Goal: Check status: Check status

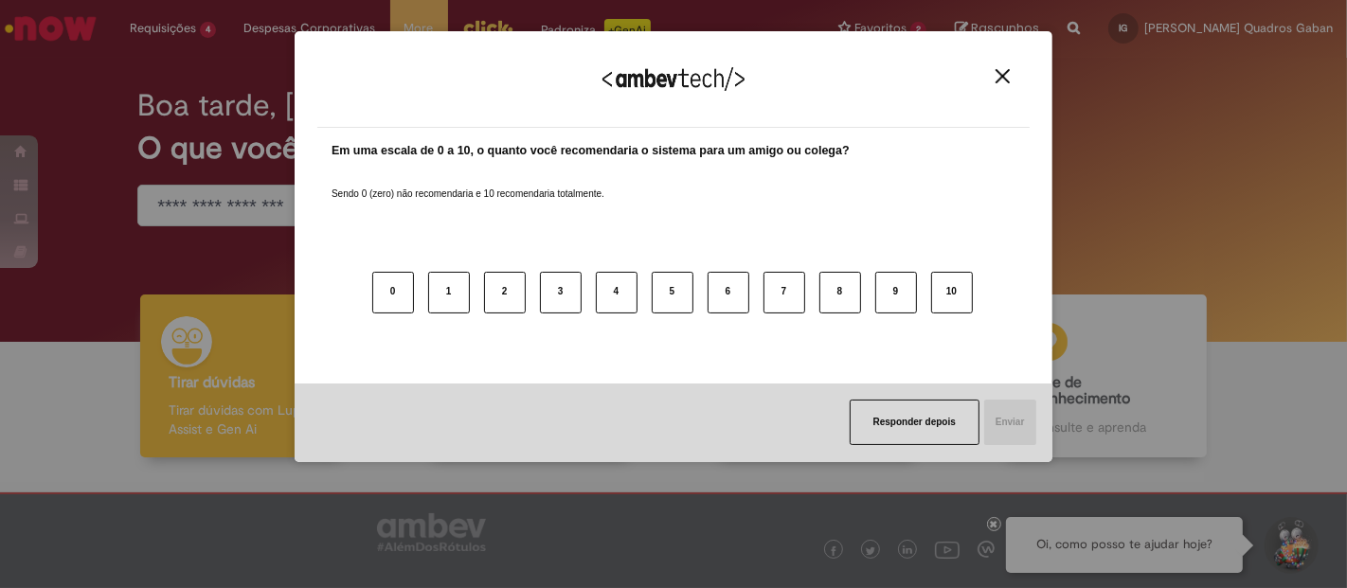
click at [1001, 83] on img "Close" at bounding box center [1003, 76] width 14 height 14
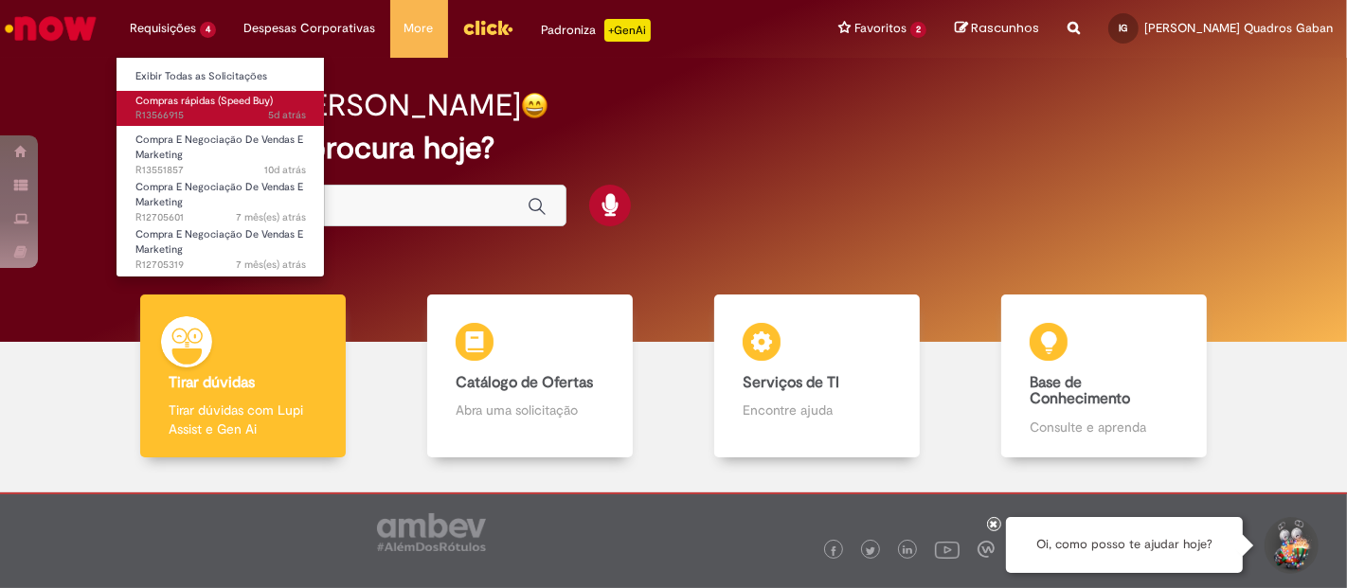
click at [209, 96] on span "Compras rápidas (Speed Buy)" at bounding box center [203, 101] width 137 height 14
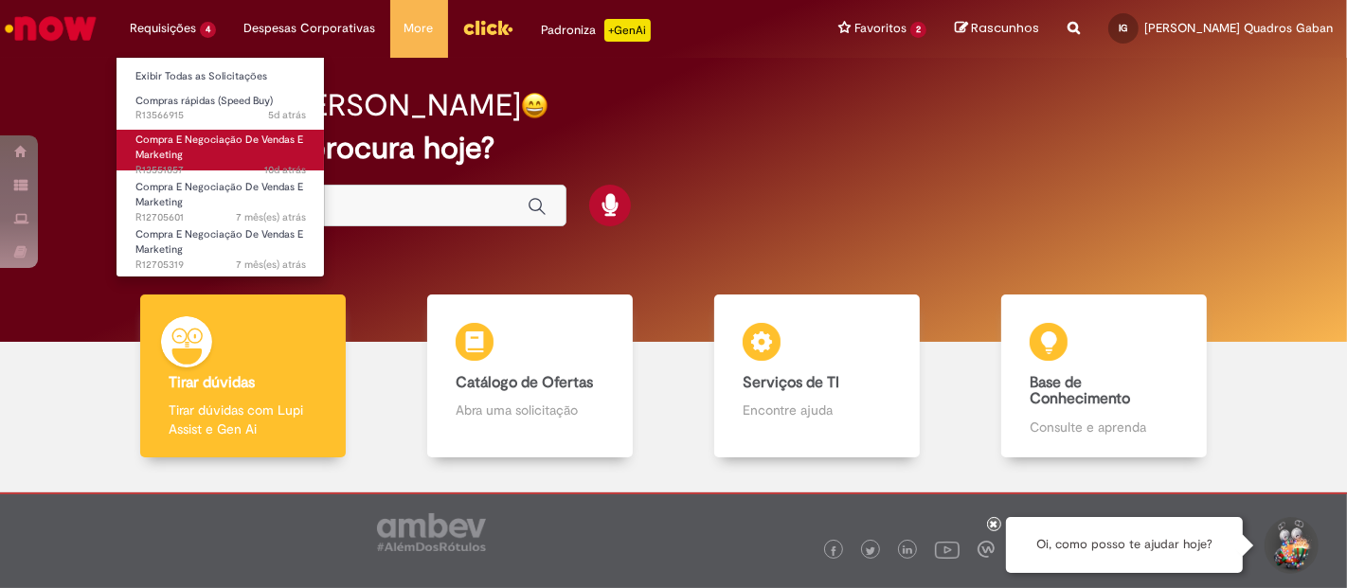
click at [207, 165] on span "10d atrás 10 dias atrás R13551857" at bounding box center [220, 170] width 171 height 15
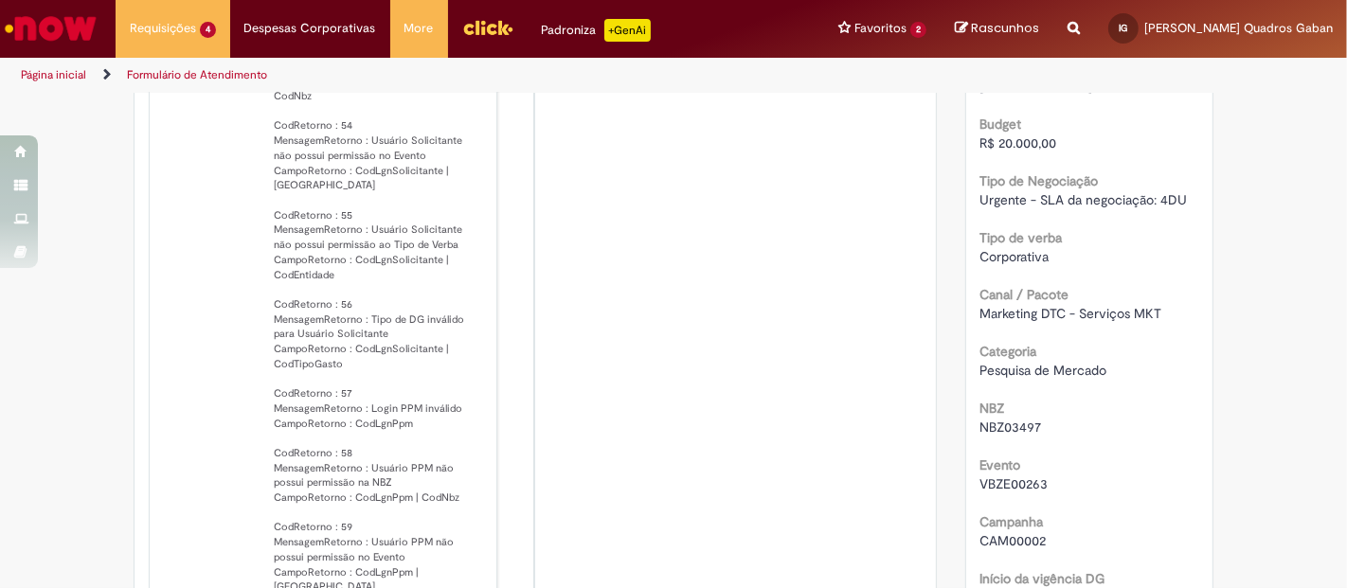
scroll to position [500, 0]
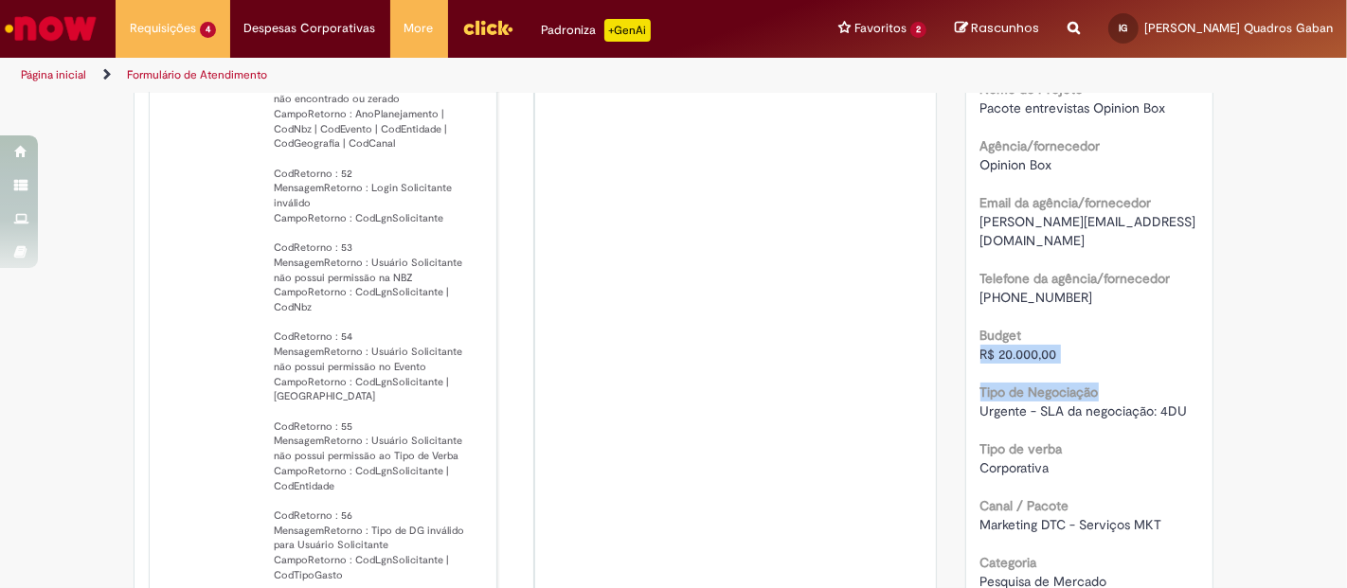
drag, startPoint x: 1061, startPoint y: 359, endPoint x: 966, endPoint y: 350, distance: 95.1
click at [966, 350] on div "Número R13551857 Status Em Tratamento Criação 10d atrás 10 dias atrás Conclusão…" at bounding box center [1089, 398] width 247 height 1200
click at [728, 411] on li "S Sistema 2d atrás 2 dias atrás Comentários adicionais [PERSON_NAME] , Seu cham…" at bounding box center [535, 427] width 773 height 1227
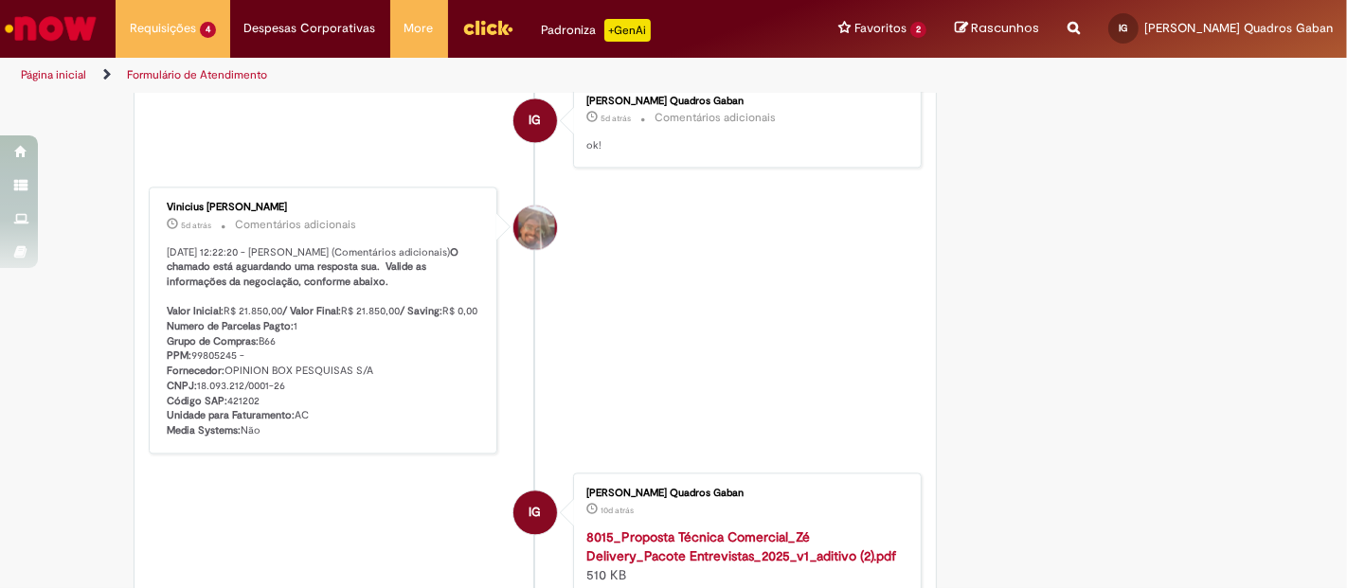
scroll to position [3448, 0]
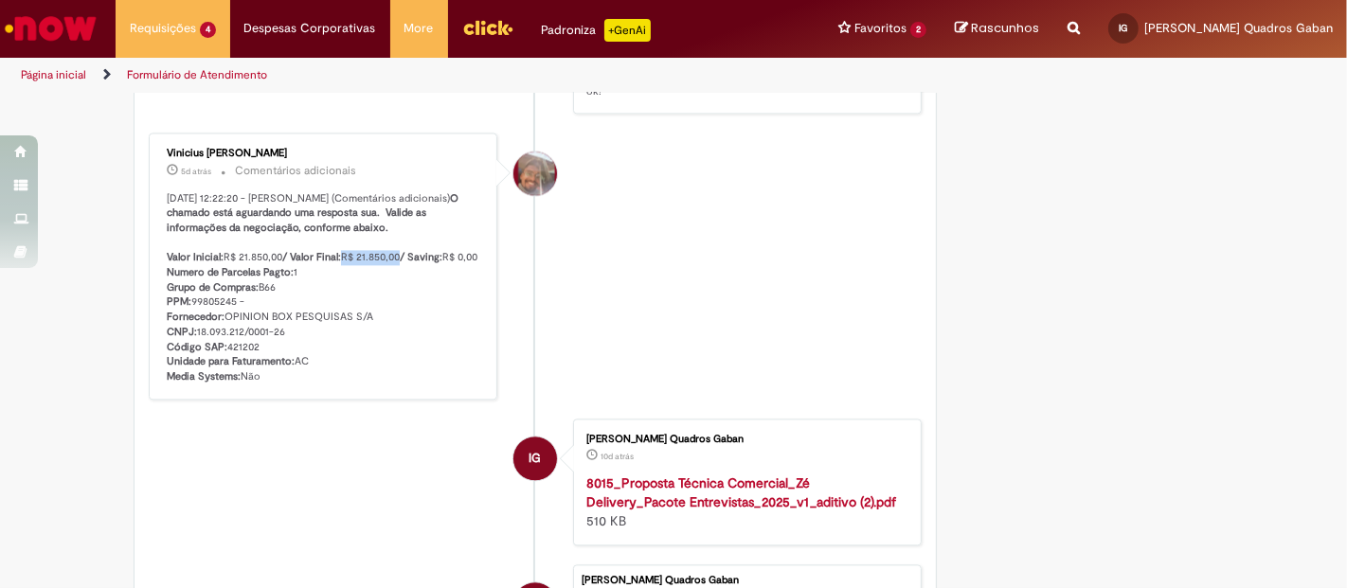
drag, startPoint x: 337, startPoint y: 224, endPoint x: 396, endPoint y: 228, distance: 58.9
click at [396, 228] on p "[DATE] 12:22:20 - [PERSON_NAME] (Comentários adicionais) O chamado está aguarda…" at bounding box center [324, 287] width 315 height 193
copy p "R$ 21.850,00"
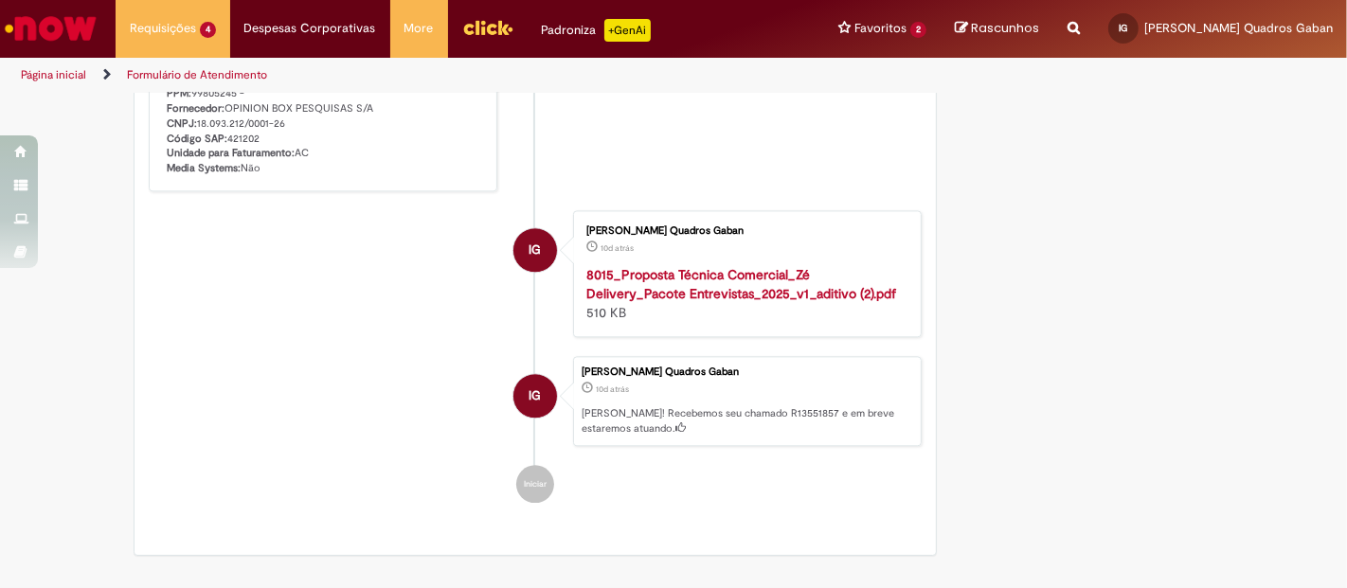
scroll to position [3658, 0]
click at [665, 275] on strong "8015_Proposta Técnica Comercial_Zé Delivery_Pacote Entrevistas_2025_v1_aditivo …" at bounding box center [741, 282] width 310 height 36
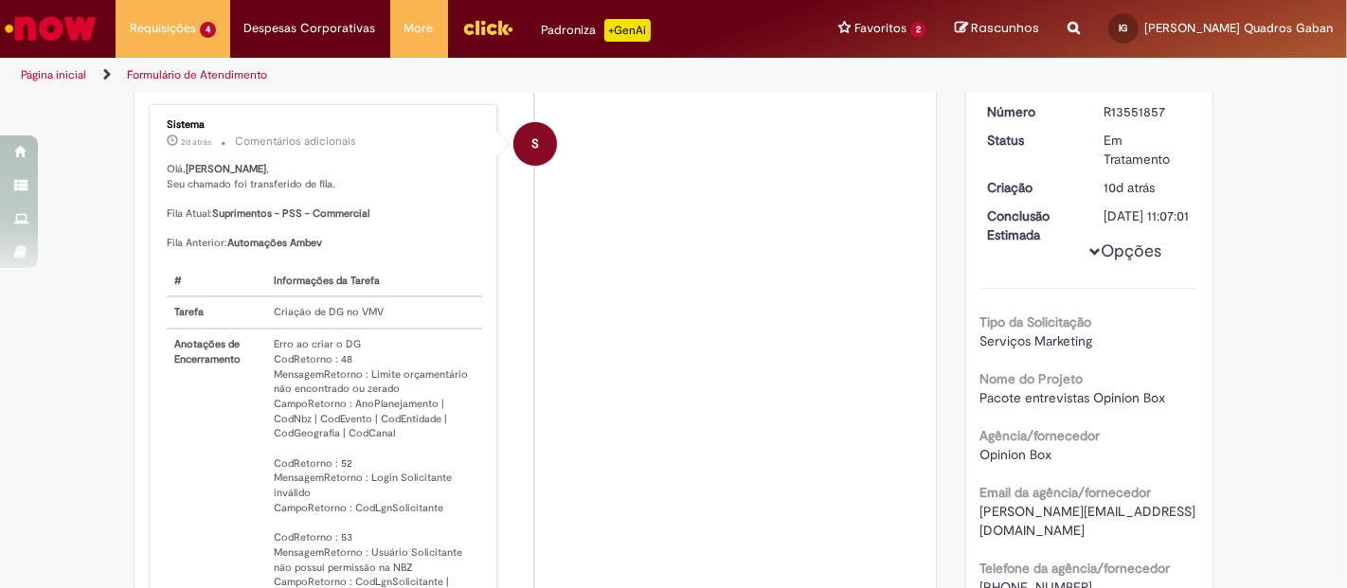
scroll to position [80, 0]
